Goal: Transaction & Acquisition: Subscribe to service/newsletter

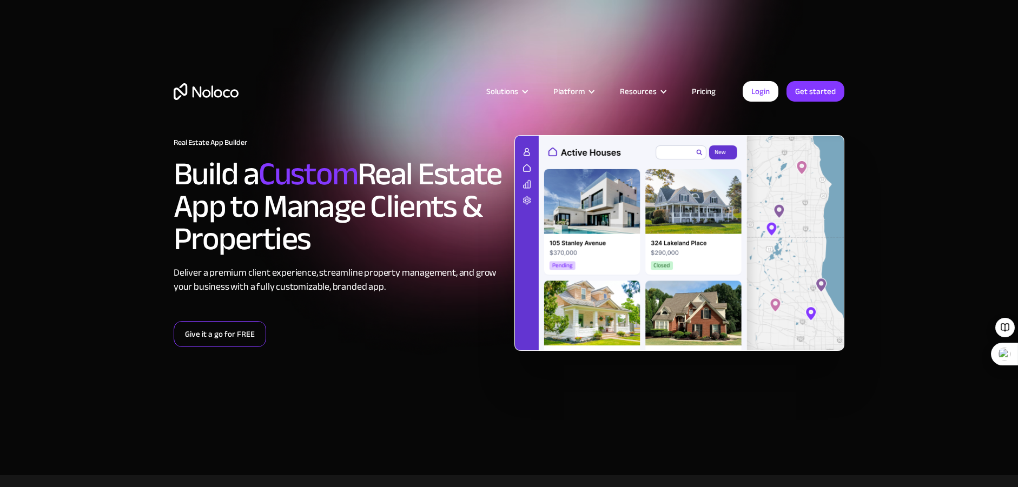
click at [206, 334] on link "Give it a go for FREE" at bounding box center [220, 334] width 92 height 26
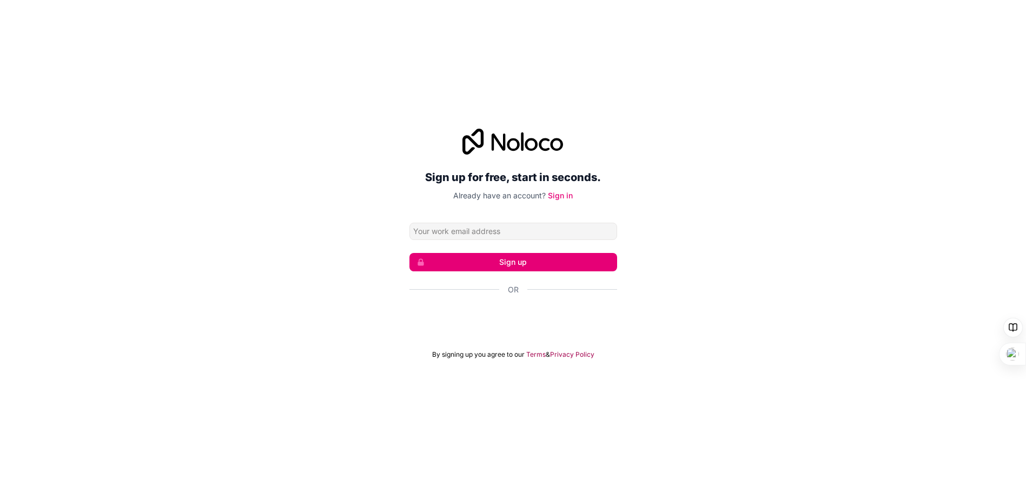
click at [477, 233] on input "Email address" at bounding box center [513, 231] width 208 height 17
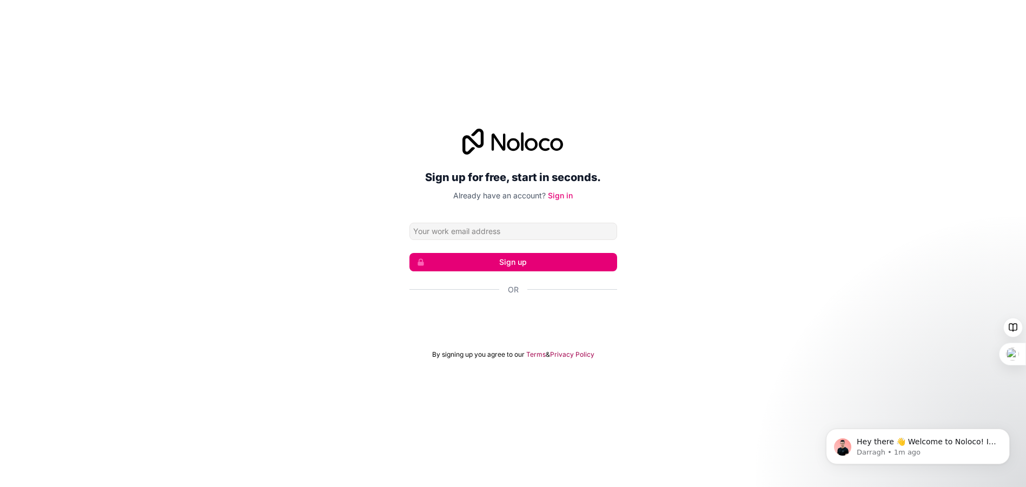
type input "[PERSON_NAME][EMAIL_ADDRESS][DOMAIN_NAME]"
click at [515, 266] on button "Sign up" at bounding box center [513, 262] width 208 height 18
